Goal: Obtain resource: Download file/media

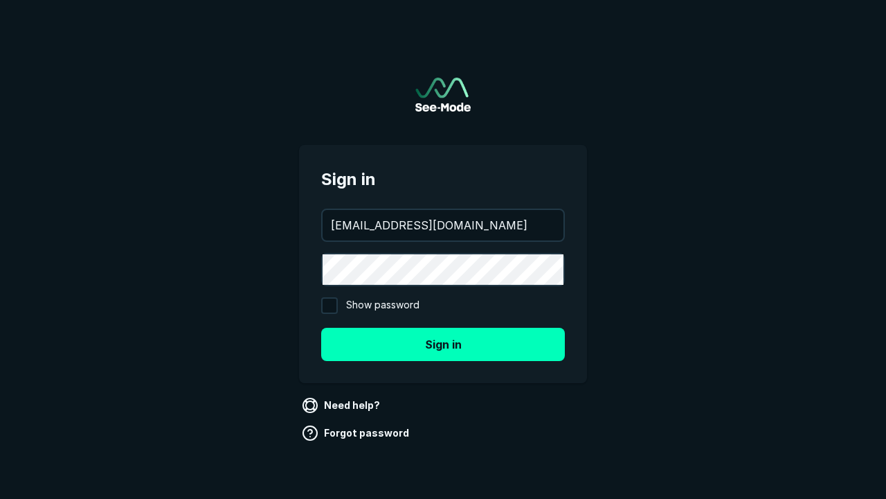
type input "[EMAIL_ADDRESS][DOMAIN_NAME]"
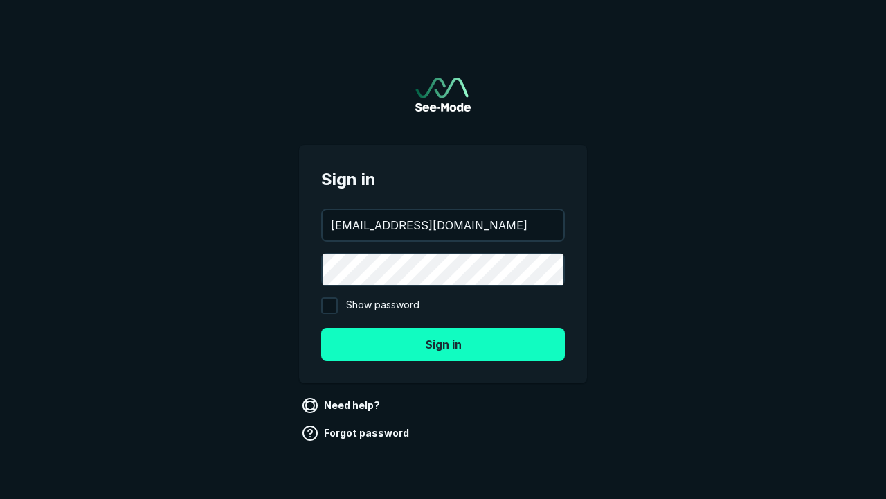
click at [443, 343] on button "Sign in" at bounding box center [443, 344] width 244 height 33
